Goal: Transaction & Acquisition: Purchase product/service

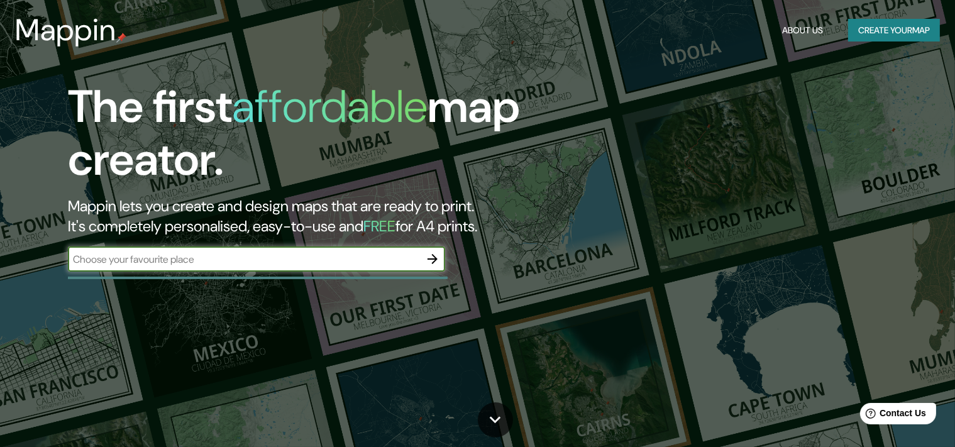
click at [187, 255] on input "text" at bounding box center [244, 259] width 352 height 14
type input "chaco [GEOGRAPHIC_DATA]"
click at [434, 260] on icon "button" at bounding box center [432, 259] width 10 height 10
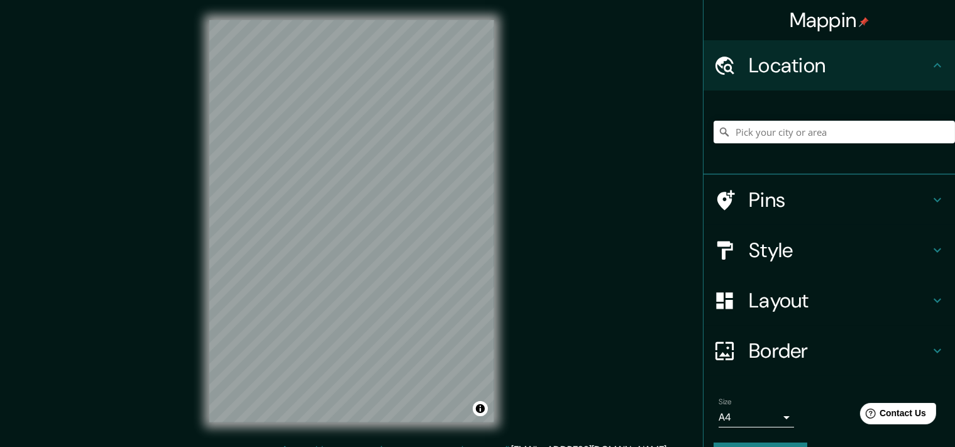
click at [781, 253] on h4 "Style" at bounding box center [839, 250] width 181 height 25
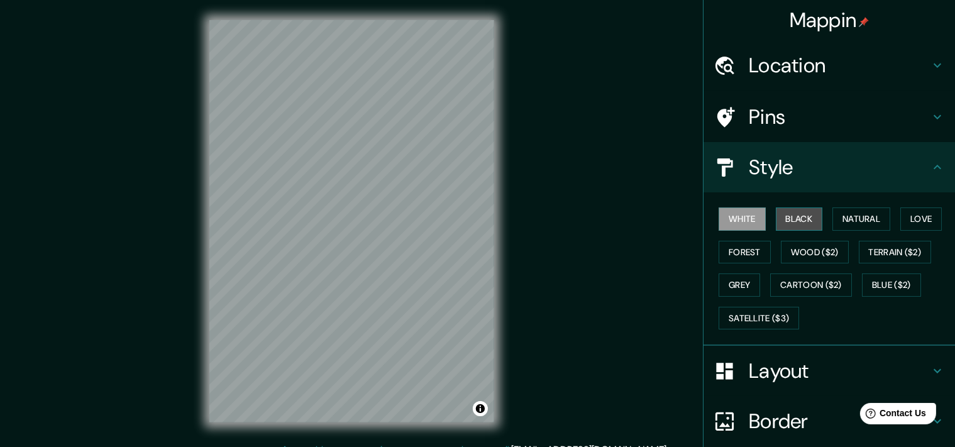
click at [806, 212] on button "Black" at bounding box center [799, 218] width 47 height 23
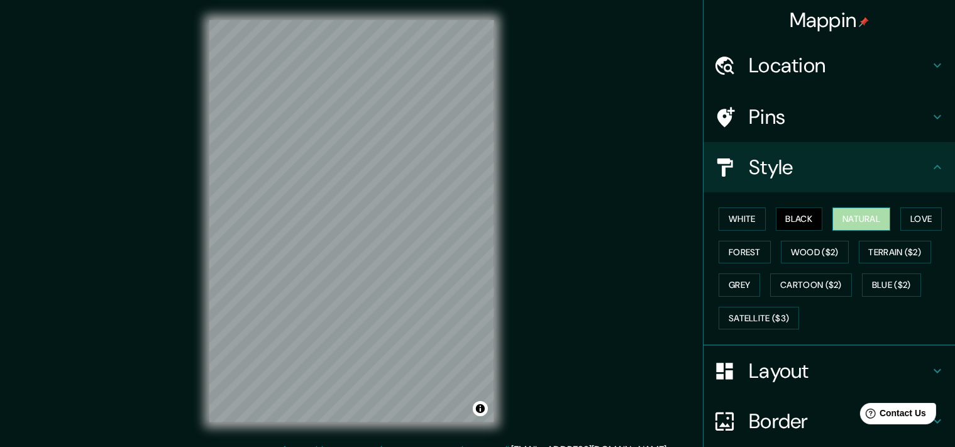
click at [851, 225] on button "Natural" at bounding box center [861, 218] width 58 height 23
click at [931, 219] on button "Love" at bounding box center [920, 218] width 41 height 23
click at [810, 263] on div "White Black Natural Love Forest Wood ($2) Terrain ($2) Grey Cartoon ($2) Blue (…" at bounding box center [833, 268] width 241 height 132
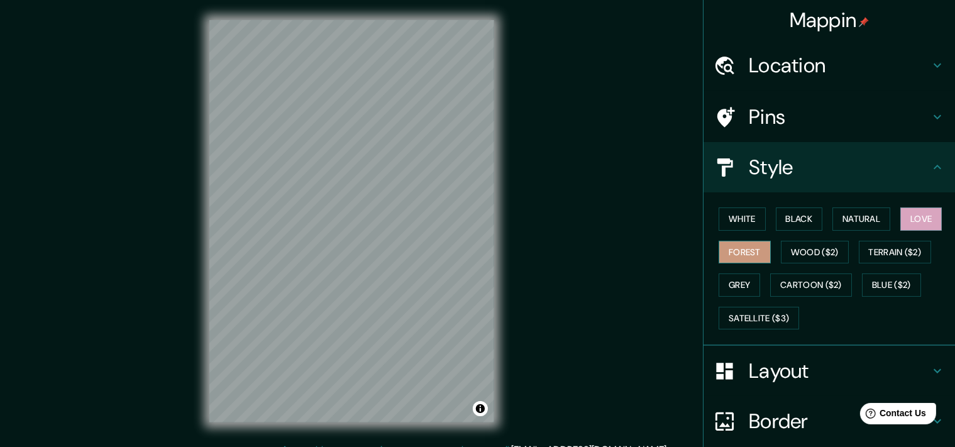
click at [763, 250] on button "Forest" at bounding box center [744, 252] width 52 height 23
click at [806, 240] on div "White Black Natural Love Forest Wood ($2) Terrain ($2) Grey Cartoon ($2) Blue (…" at bounding box center [833, 268] width 241 height 132
click at [828, 250] on button "Wood ($2)" at bounding box center [815, 252] width 68 height 23
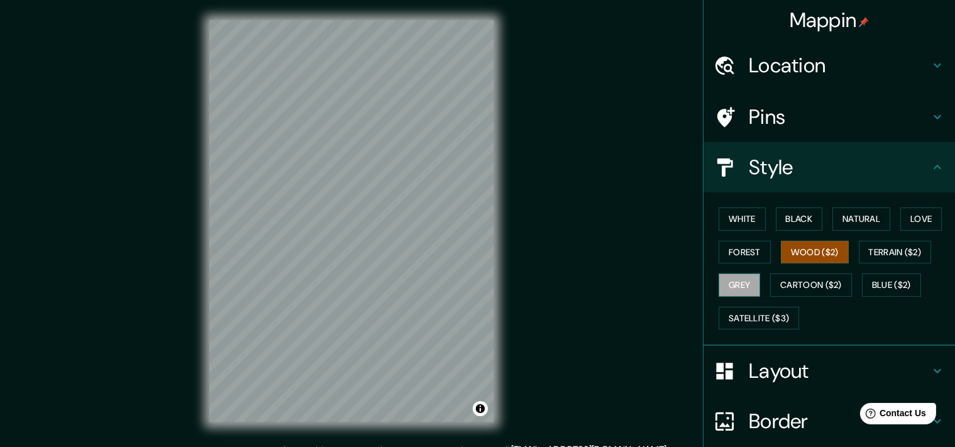
click at [740, 290] on button "Grey" at bounding box center [738, 284] width 41 height 23
click at [850, 218] on button "Natural" at bounding box center [861, 218] width 58 height 23
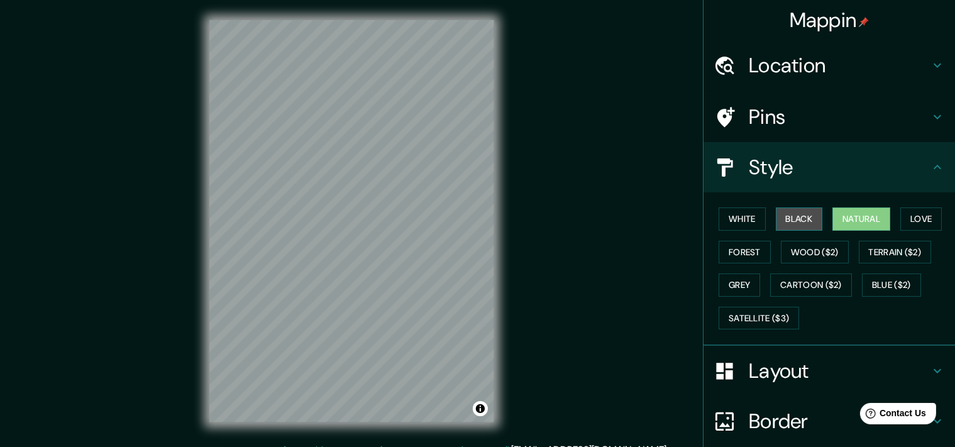
click at [812, 219] on button "Black" at bounding box center [799, 218] width 47 height 23
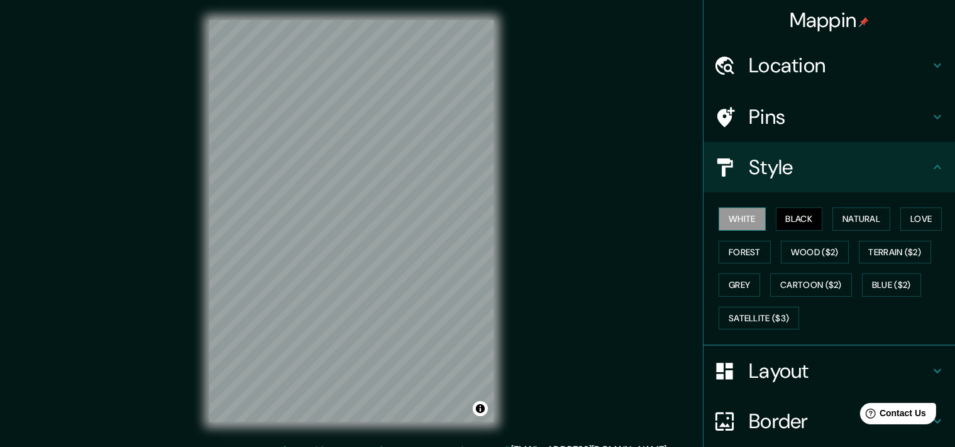
click at [762, 217] on button "White" at bounding box center [741, 218] width 47 height 23
click at [881, 217] on button "Natural" at bounding box center [861, 218] width 58 height 23
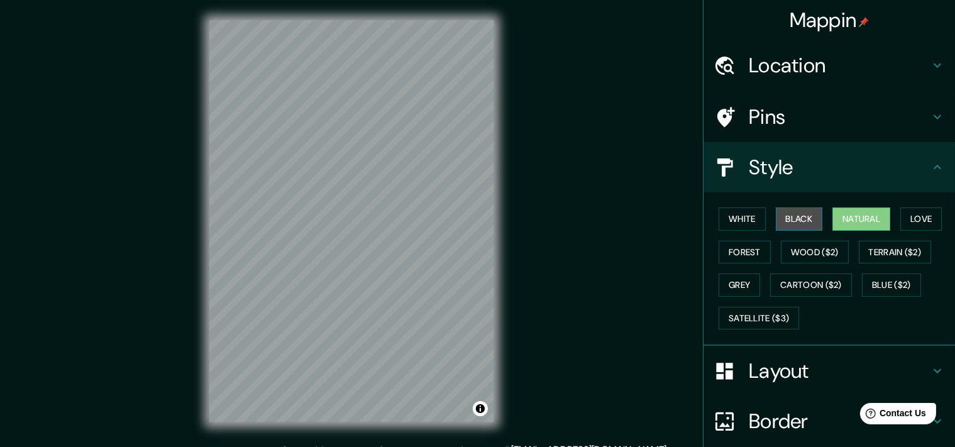
click at [803, 217] on button "Black" at bounding box center [799, 218] width 47 height 23
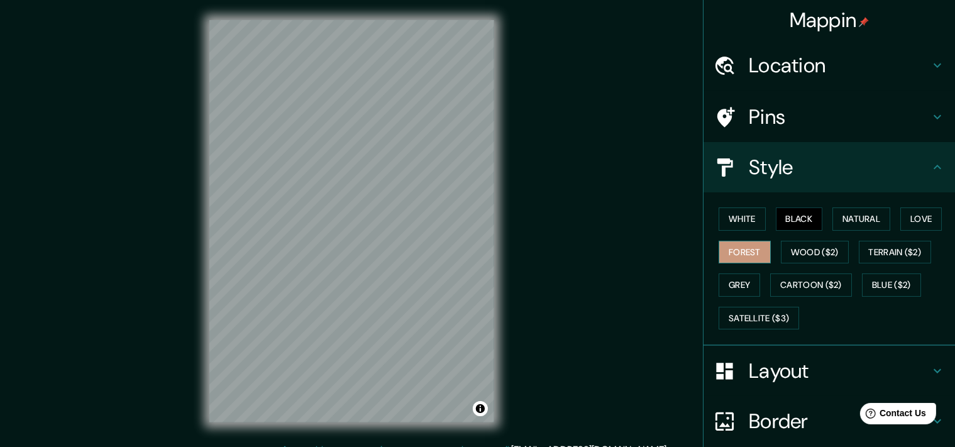
click at [739, 255] on button "Forest" at bounding box center [744, 252] width 52 height 23
click at [735, 284] on button "Grey" at bounding box center [738, 284] width 41 height 23
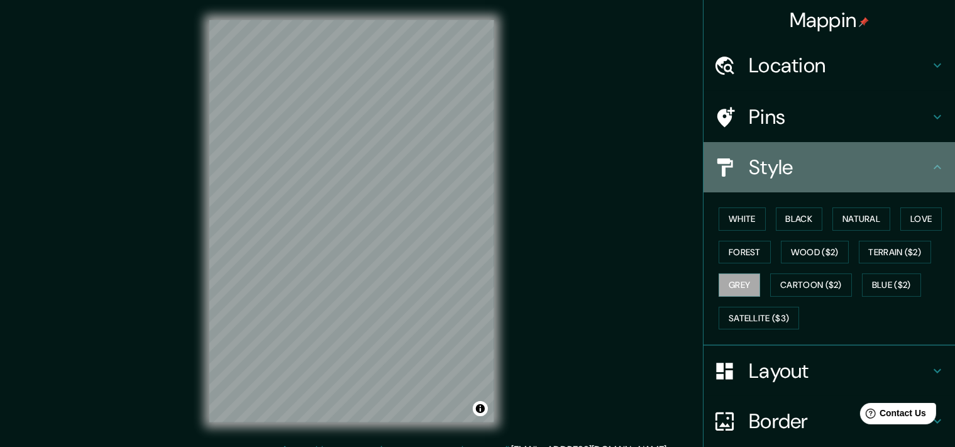
click at [851, 167] on h4 "Style" at bounding box center [839, 167] width 181 height 25
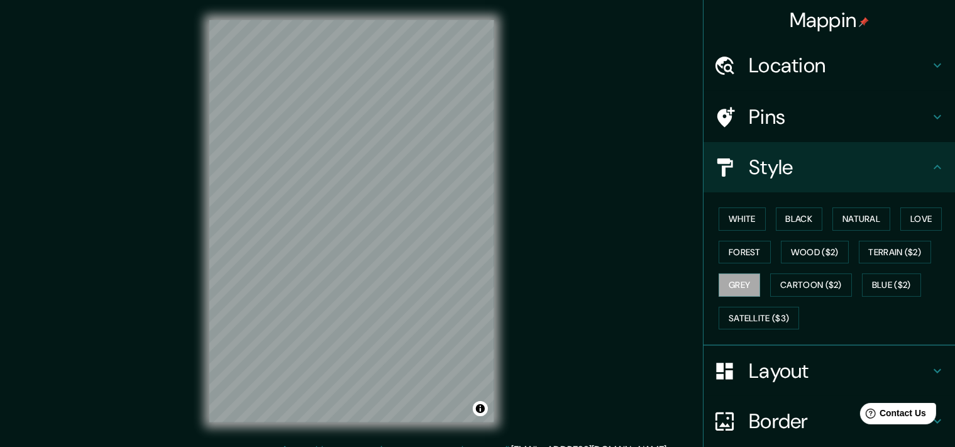
click at [932, 165] on icon at bounding box center [937, 167] width 15 height 15
click at [940, 165] on icon at bounding box center [937, 167] width 15 height 15
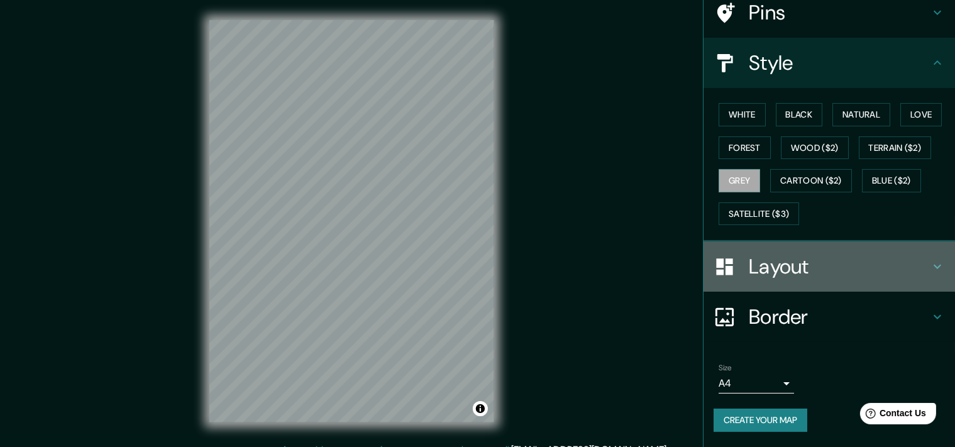
click at [916, 262] on h4 "Layout" at bounding box center [839, 266] width 181 height 25
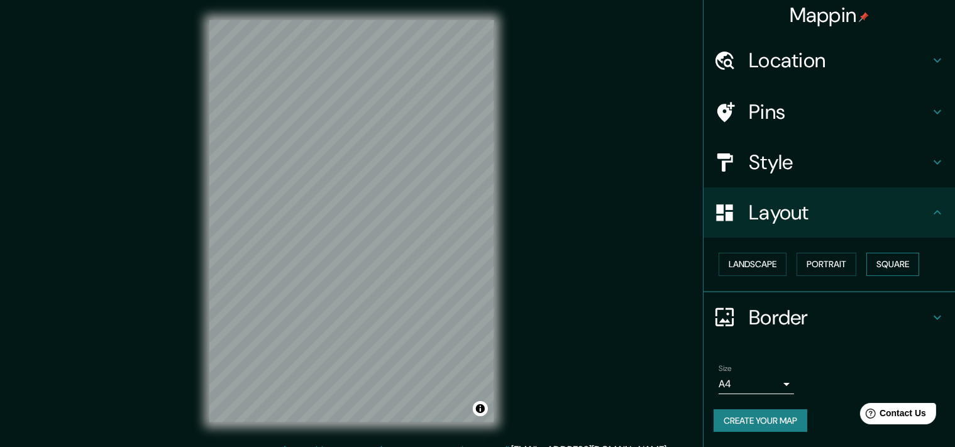
scroll to position [15, 0]
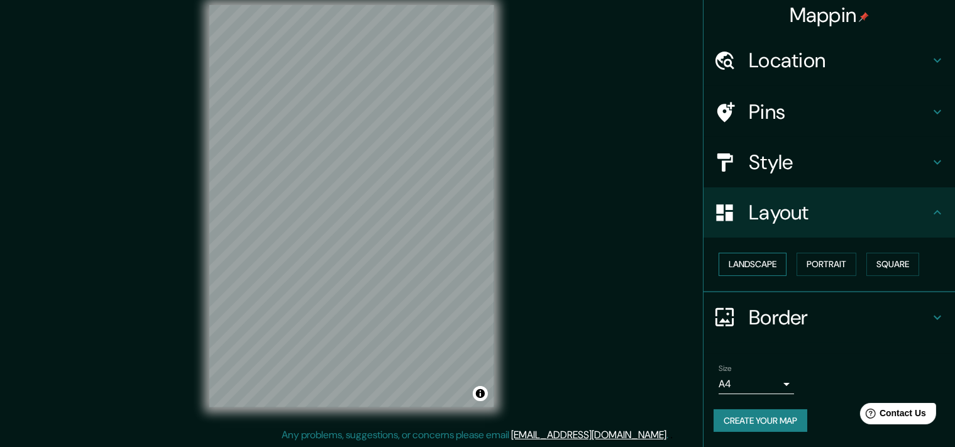
click at [767, 254] on button "Landscape" at bounding box center [752, 264] width 68 height 23
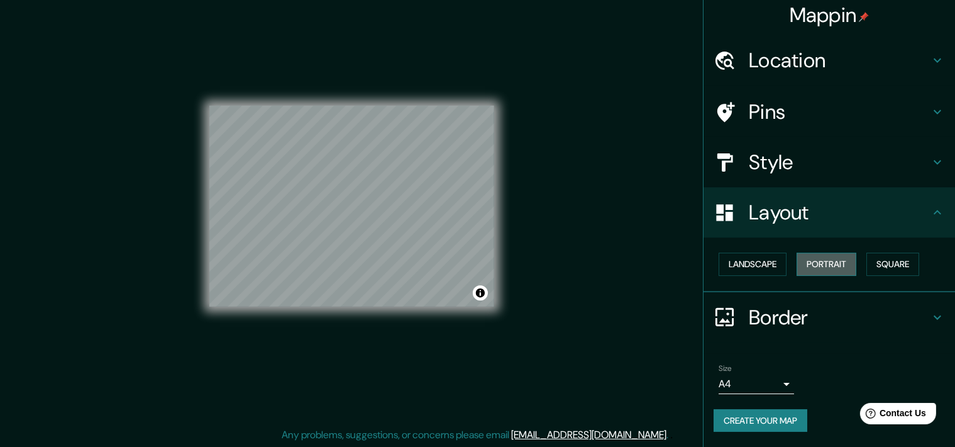
click at [830, 254] on button "Portrait" at bounding box center [826, 264] width 60 height 23
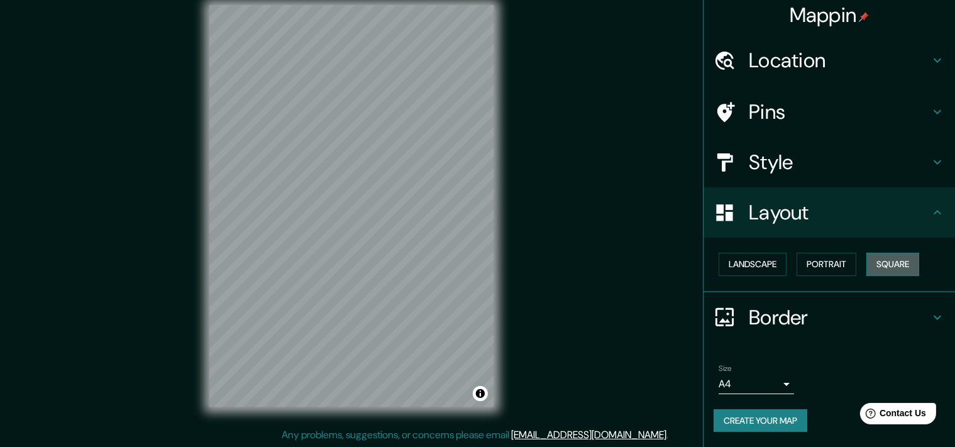
click at [893, 253] on button "Square" at bounding box center [892, 264] width 53 height 23
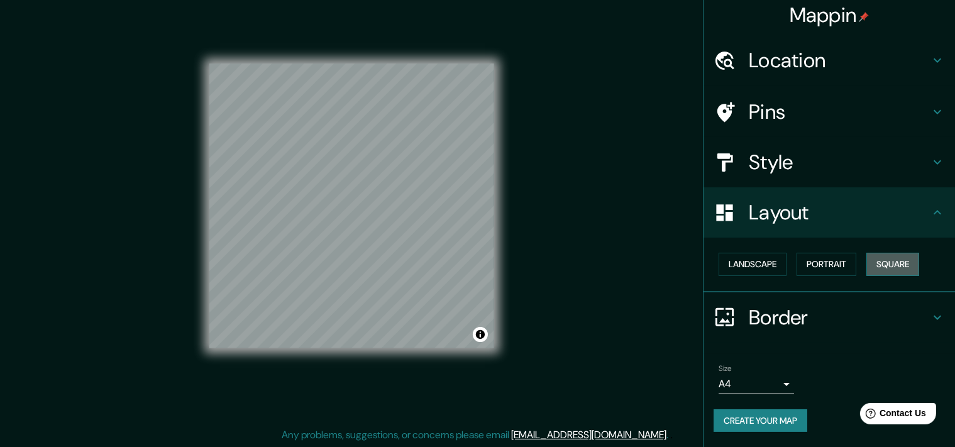
drag, startPoint x: 892, startPoint y: 254, endPoint x: 896, endPoint y: 247, distance: 8.2
click at [894, 253] on button "Square" at bounding box center [892, 264] width 53 height 23
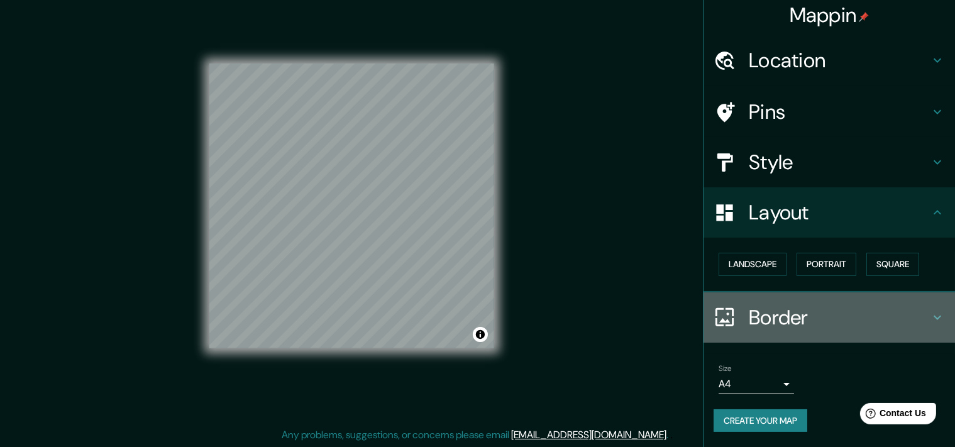
click at [815, 292] on div "Border" at bounding box center [828, 317] width 251 height 50
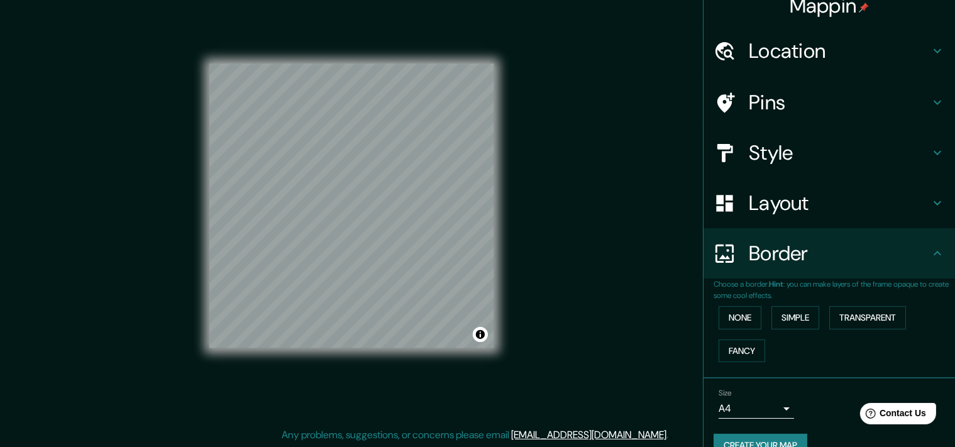
scroll to position [48, 0]
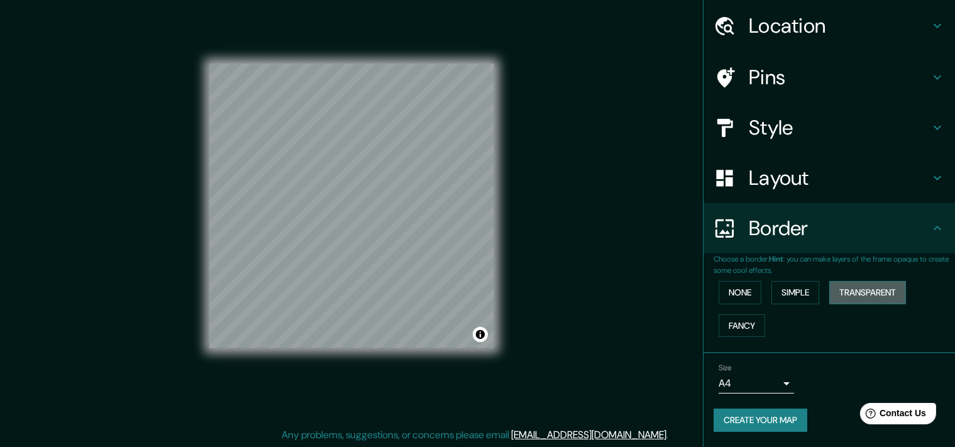
click at [855, 290] on button "Transparent" at bounding box center [867, 292] width 77 height 23
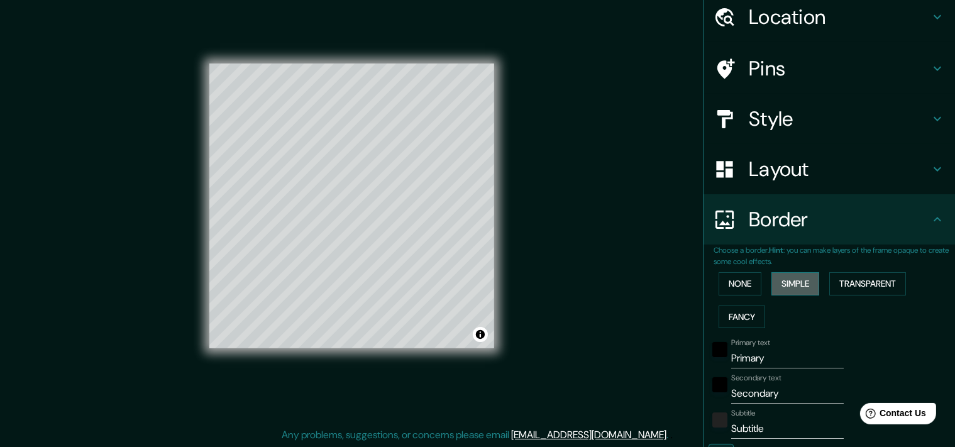
click at [816, 284] on button "Simple" at bounding box center [795, 283] width 48 height 23
click at [744, 285] on button "None" at bounding box center [739, 283] width 43 height 23
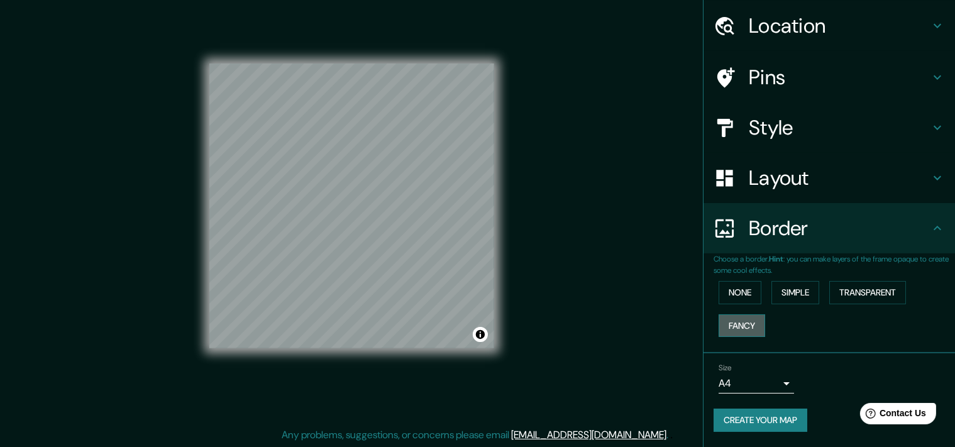
click at [750, 314] on button "Fancy" at bounding box center [741, 325] width 47 height 23
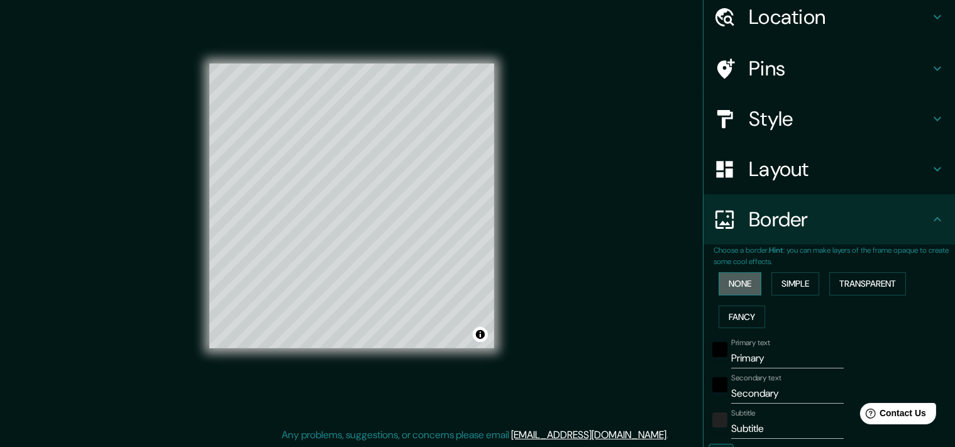
click at [756, 286] on button "None" at bounding box center [739, 283] width 43 height 23
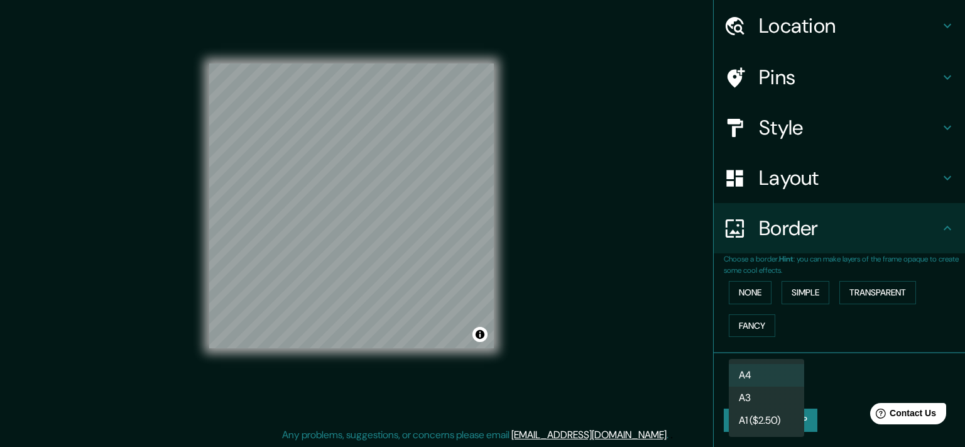
click at [784, 371] on body "Mappin Location Pins Style Layout Border Choose a border. Hint : you can make l…" at bounding box center [482, 208] width 965 height 447
click at [760, 401] on li "A3" at bounding box center [766, 398] width 75 height 23
type input "a4"
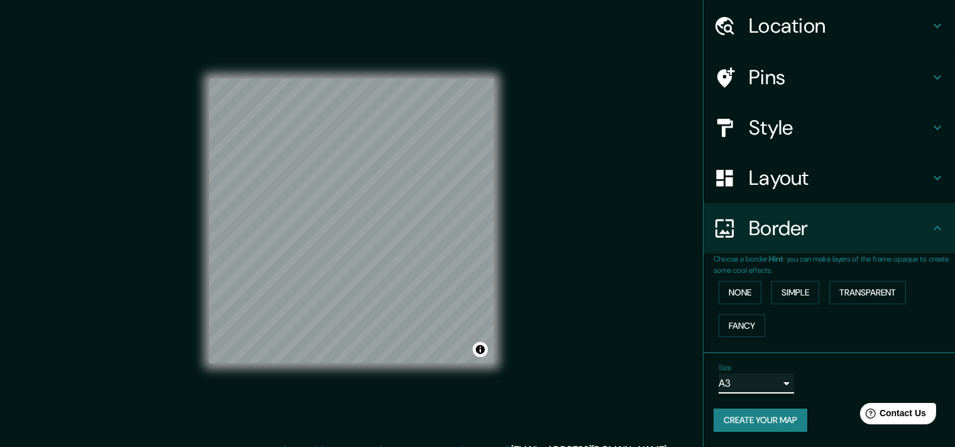
scroll to position [0, 0]
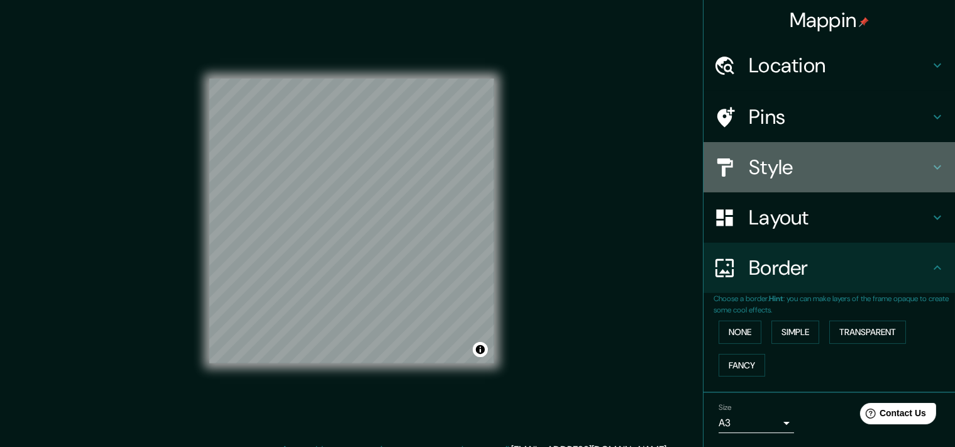
click at [846, 167] on h4 "Style" at bounding box center [839, 167] width 181 height 25
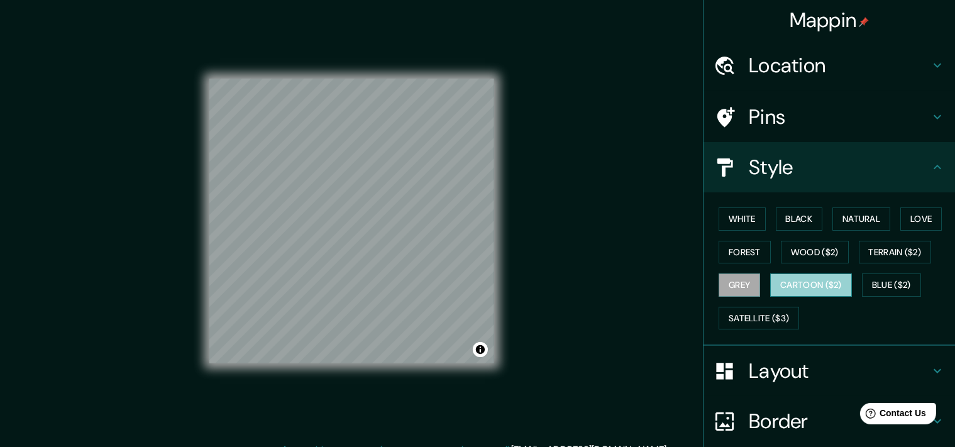
click at [818, 282] on button "Cartoon ($2)" at bounding box center [811, 284] width 82 height 23
click at [743, 280] on button "Grey" at bounding box center [738, 284] width 41 height 23
click at [806, 220] on button "Black" at bounding box center [799, 218] width 47 height 23
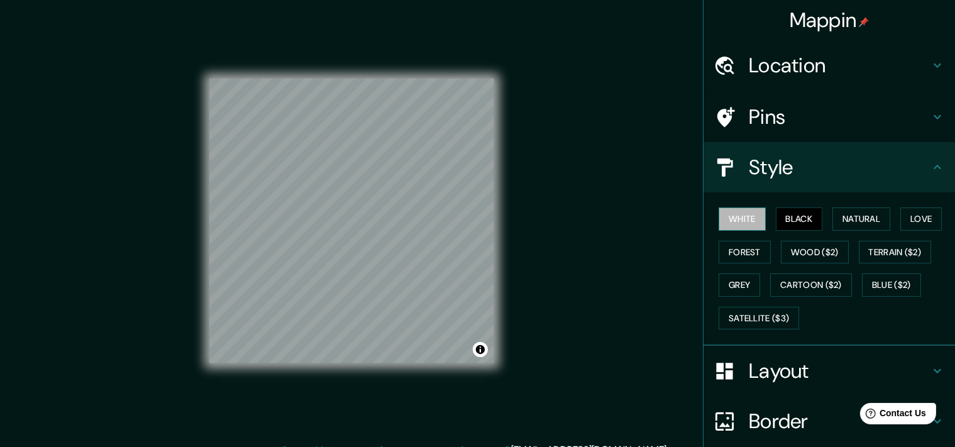
click at [751, 219] on button "White" at bounding box center [741, 218] width 47 height 23
click at [916, 219] on button "Love" at bounding box center [920, 218] width 41 height 23
click at [896, 214] on div "White Black Natural Love Forest Wood ($2) Terrain ($2) Grey Cartoon ($2) Blue (…" at bounding box center [833, 268] width 241 height 132
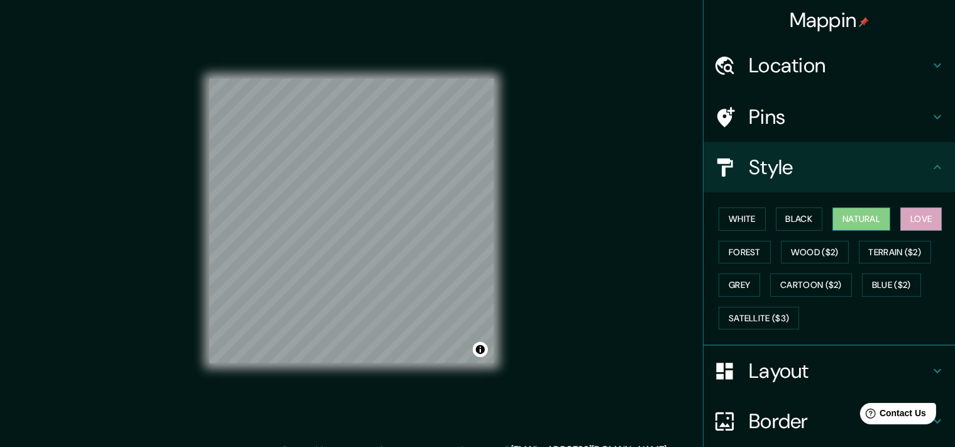
click at [881, 209] on button "Natural" at bounding box center [861, 218] width 58 height 23
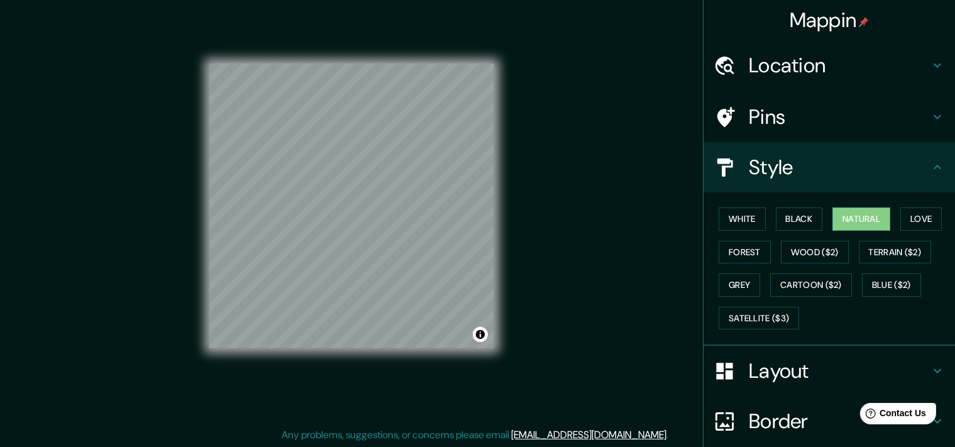
scroll to position [113, 0]
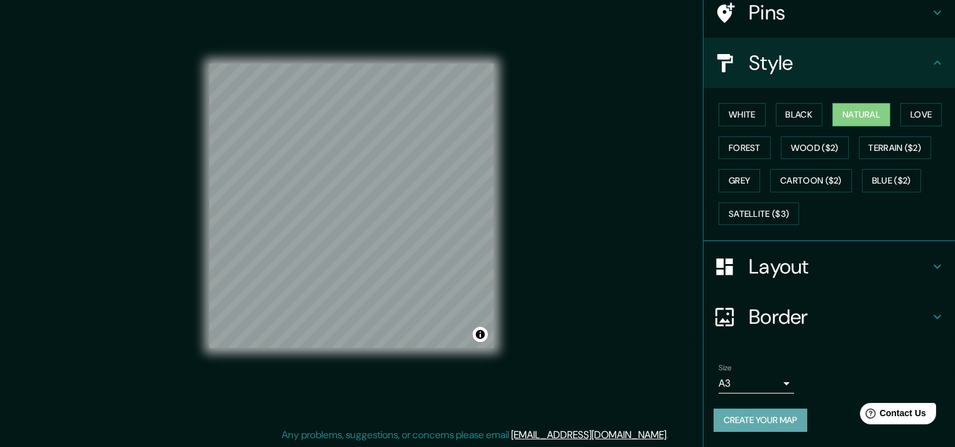
click at [760, 411] on button "Create your map" at bounding box center [760, 420] width 94 height 23
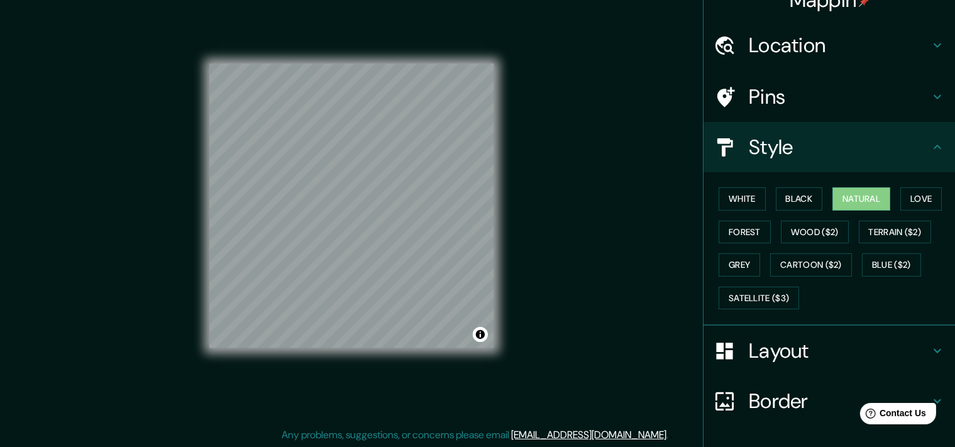
scroll to position [0, 0]
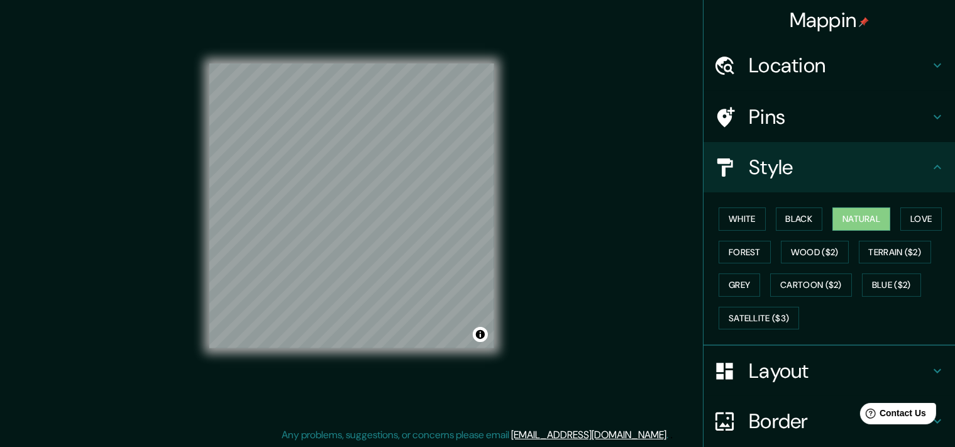
click at [939, 114] on icon at bounding box center [937, 116] width 15 height 15
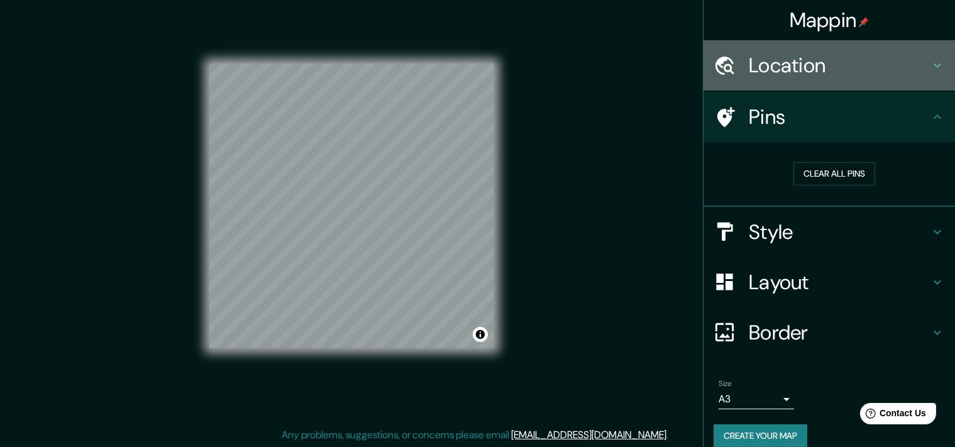
click at [939, 63] on icon at bounding box center [937, 65] width 15 height 15
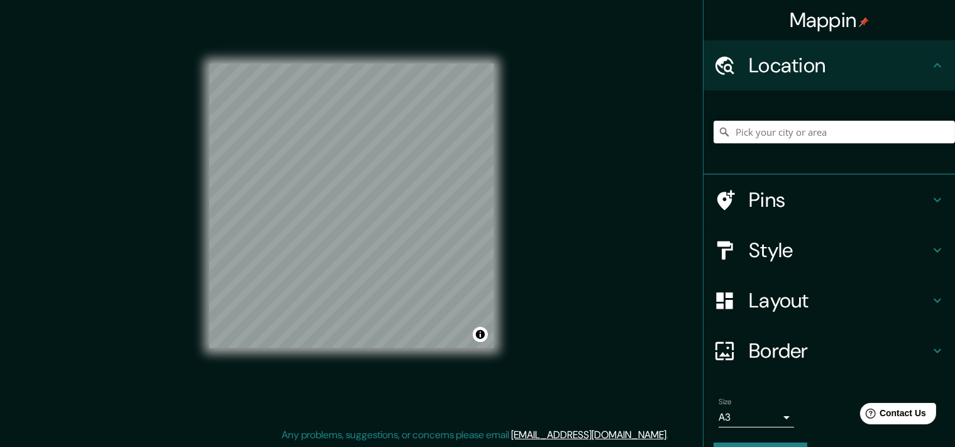
click at [939, 63] on icon at bounding box center [937, 65] width 15 height 15
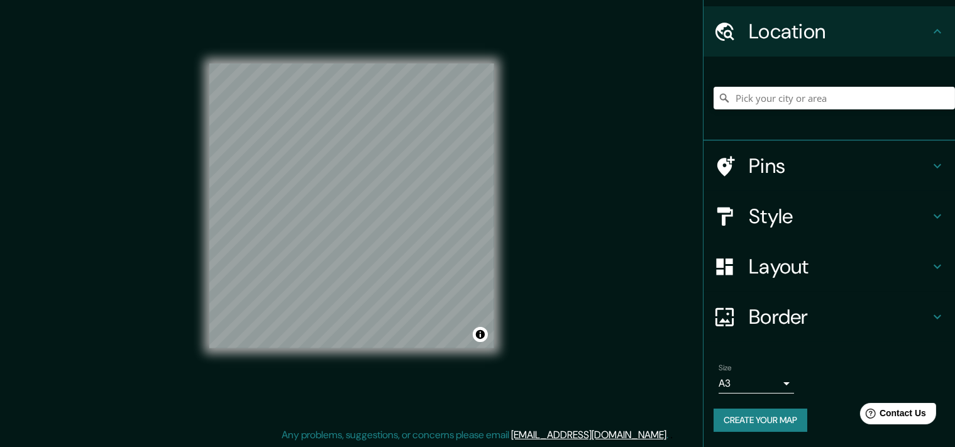
scroll to position [43, 0]
click at [777, 409] on button "Create your map" at bounding box center [760, 420] width 94 height 23
